Goal: Task Accomplishment & Management: Manage account settings

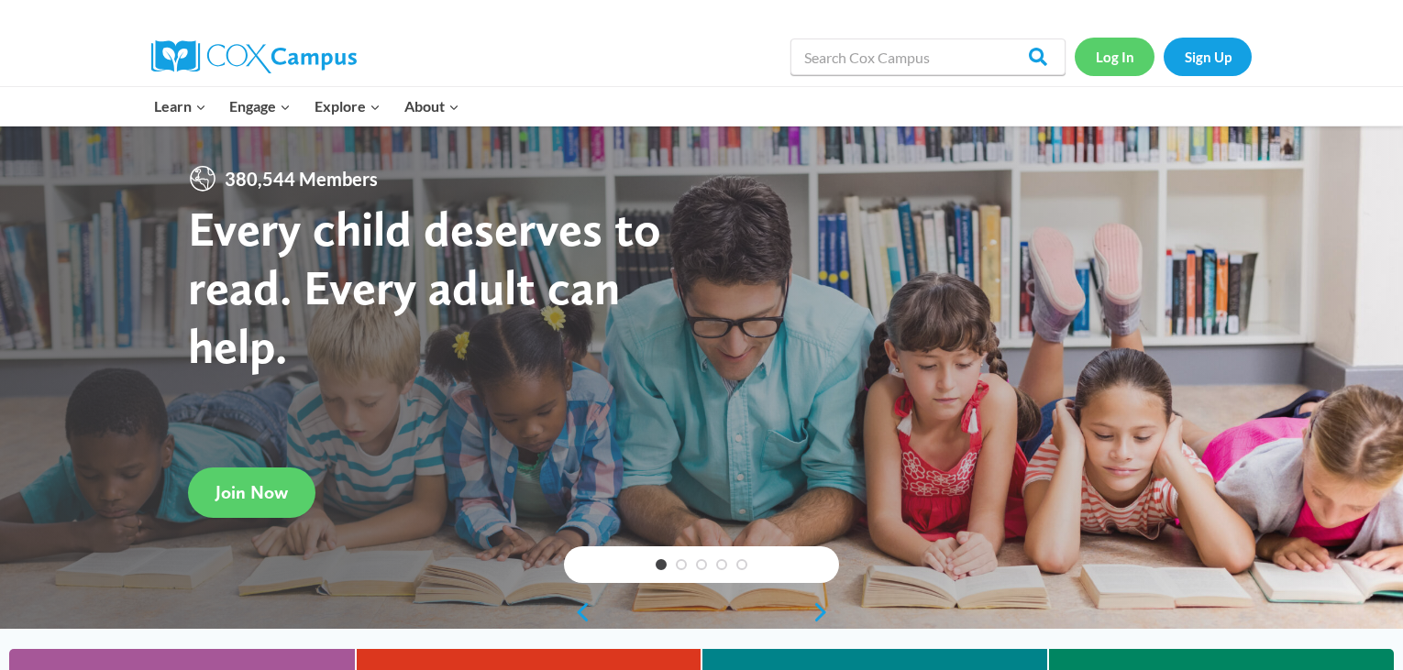
click at [1106, 61] on link "Log In" at bounding box center [1114, 57] width 80 height 38
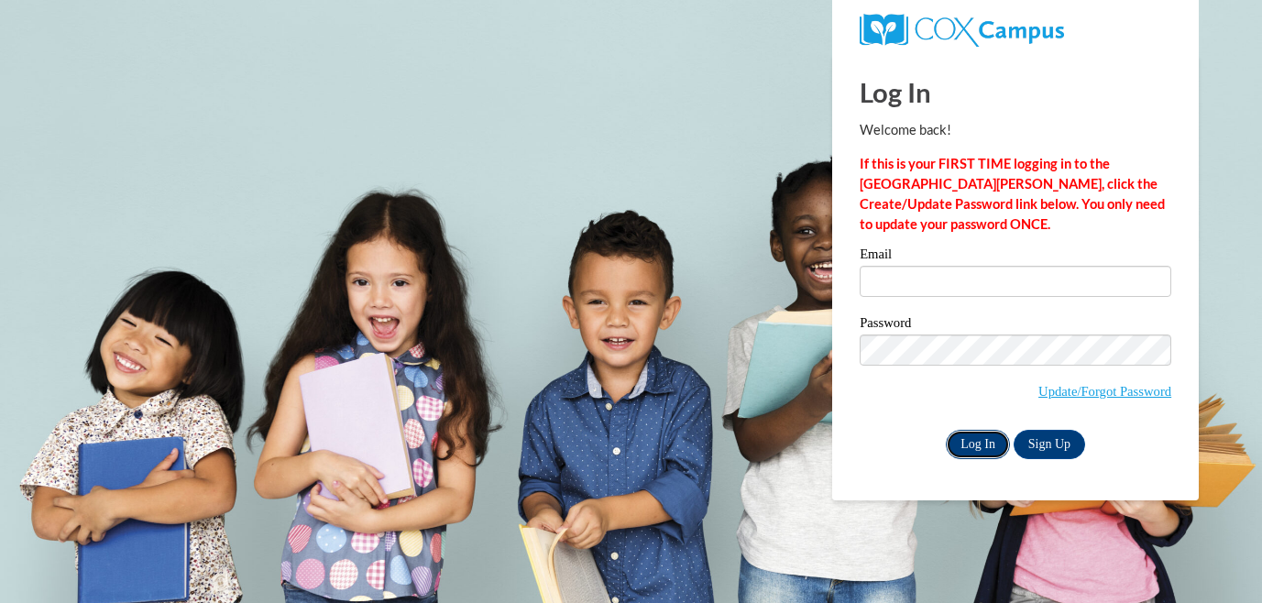
click at [986, 451] on input "Log In" at bounding box center [978, 444] width 64 height 29
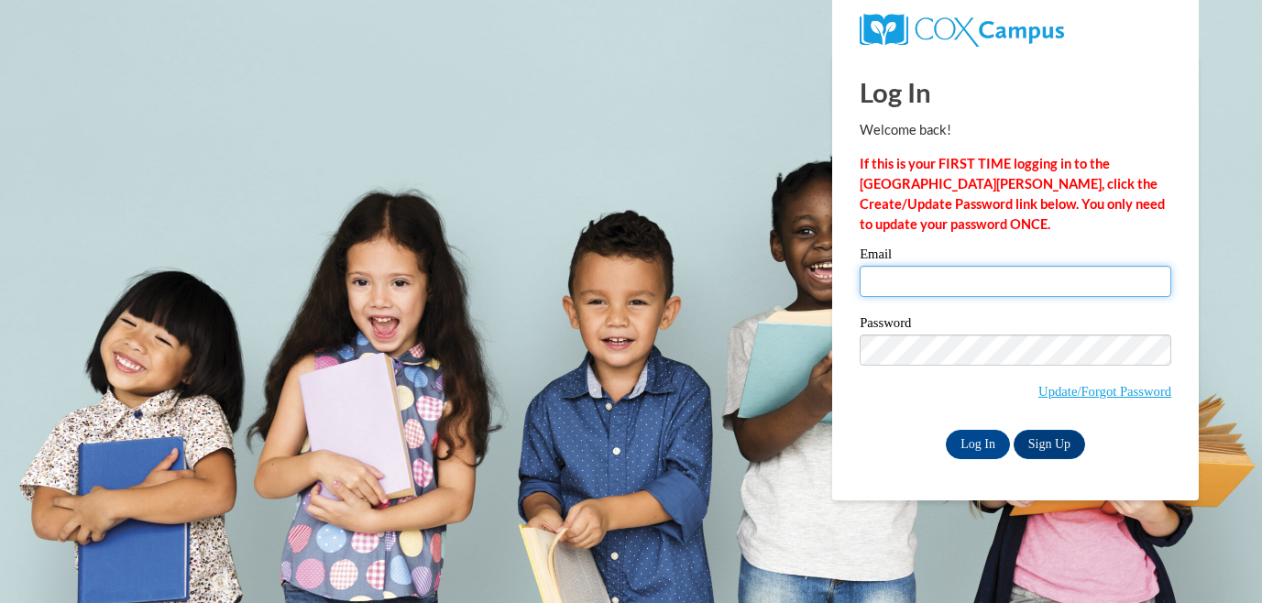
click at [899, 289] on input "Email" at bounding box center [1016, 281] width 312 height 31
type input "[EMAIL_ADDRESS][DOMAIN_NAME]"
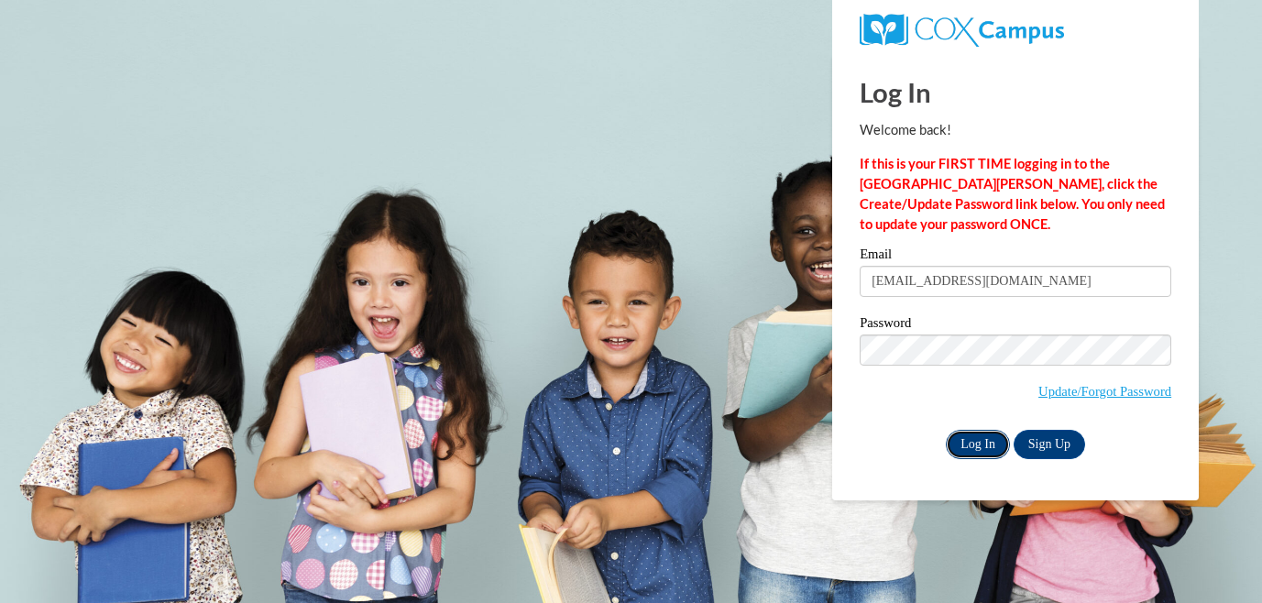
click at [988, 449] on input "Log In" at bounding box center [978, 444] width 64 height 29
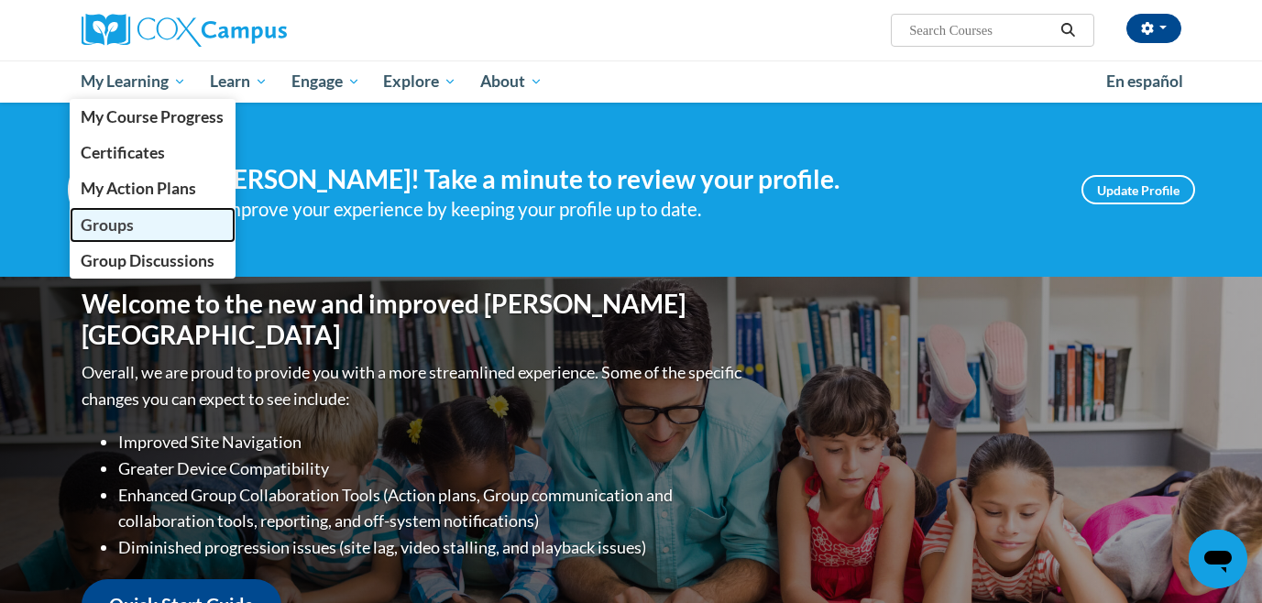
click at [119, 219] on span "Groups" at bounding box center [107, 224] width 53 height 19
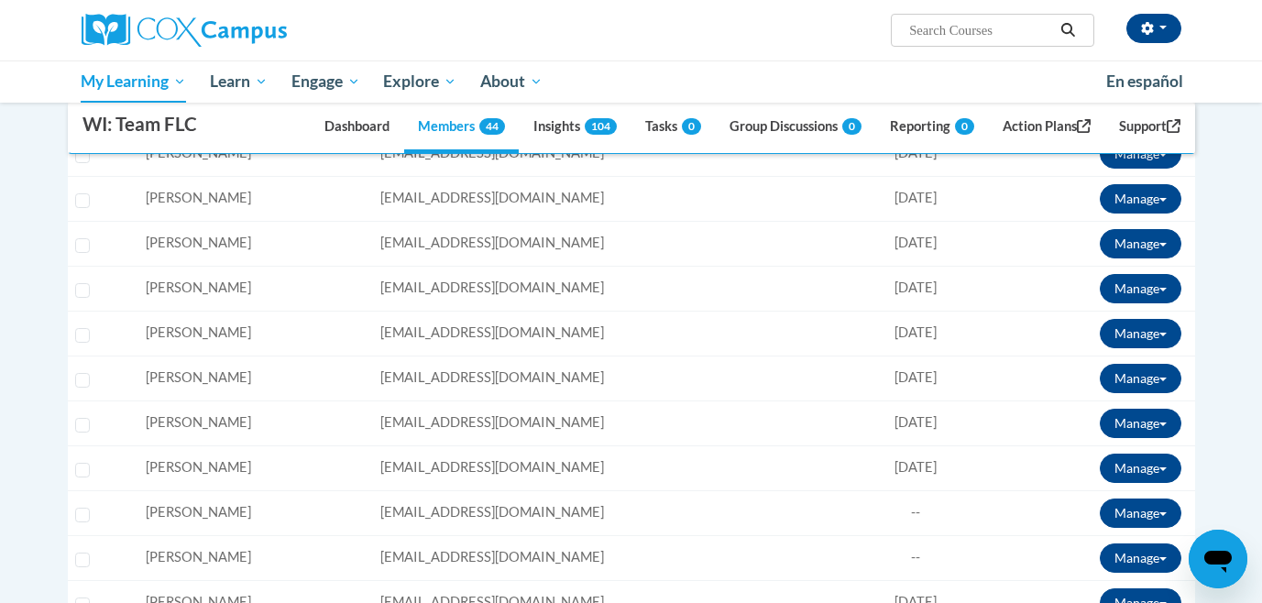
scroll to position [1774, 0]
